Goal: Information Seeking & Learning: Learn about a topic

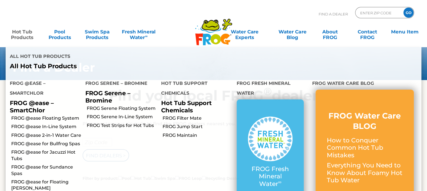
click at [18, 32] on link "Hot Tub Products" at bounding box center [22, 31] width 33 height 11
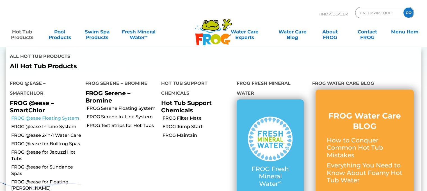
click at [44, 115] on link "FROG @ease Floating System" at bounding box center [46, 118] width 70 height 6
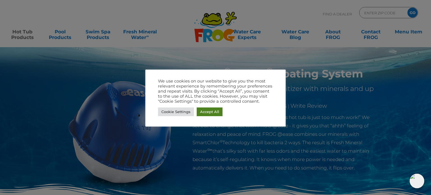
click at [201, 113] on link "Accept All" at bounding box center [210, 112] width 26 height 9
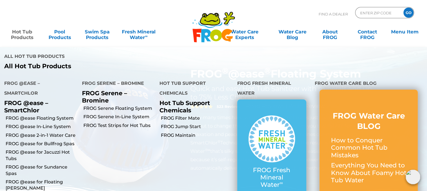
click at [16, 30] on link "Hot Tub Products" at bounding box center [22, 31] width 33 height 11
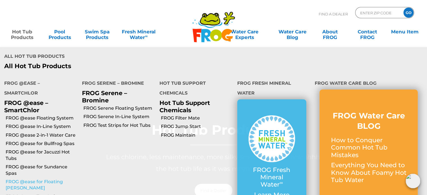
scroll to position [28, 0]
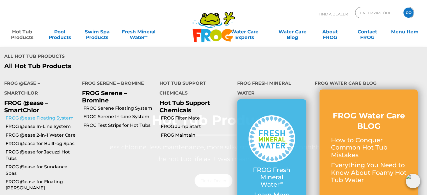
click at [38, 115] on link "FROG @ease Floating System" at bounding box center [42, 118] width 72 height 6
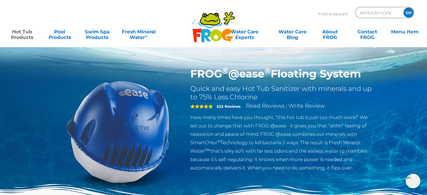
drag, startPoint x: 189, startPoint y: 65, endPoint x: 370, endPoint y: 79, distance: 181.0
click at [370, 79] on div "FROG ® @ease ® Floating System Quick and easy Hot Tub Sanitizer with minerals a…" at bounding box center [213, 115] width 427 height 231
copy h1 "FROG ® @ease ® Floating System"
